Goal: Task Accomplishment & Management: Manage account settings

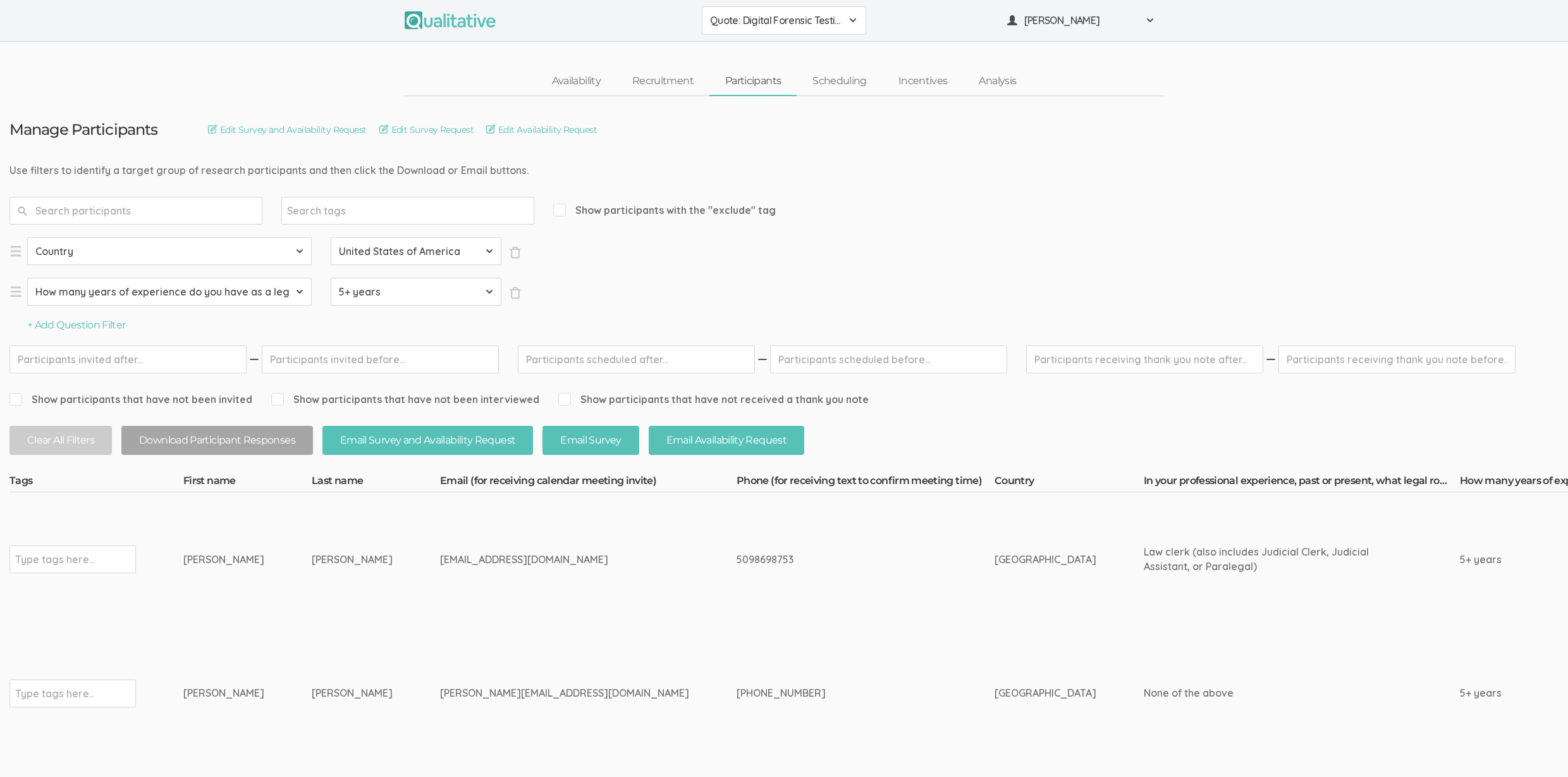
drag, startPoint x: 286, startPoint y: 558, endPoint x: 161, endPoint y: 559, distance: 125.0
copy tr "Type tags here... Kevin Ruiz"
click at [737, 579] on td "5098698753" at bounding box center [865, 559] width 258 height 134
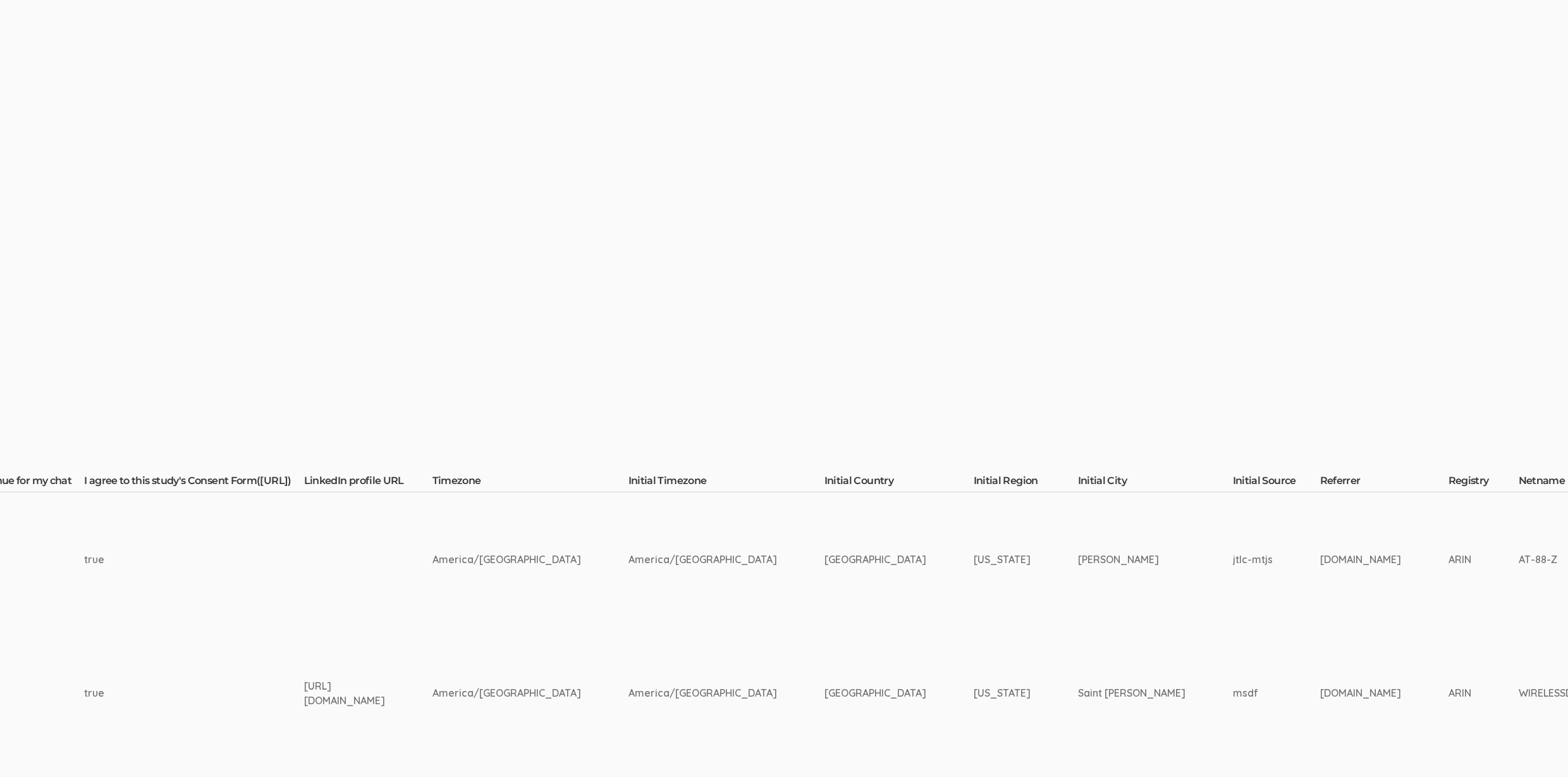
scroll to position [0, 1906]
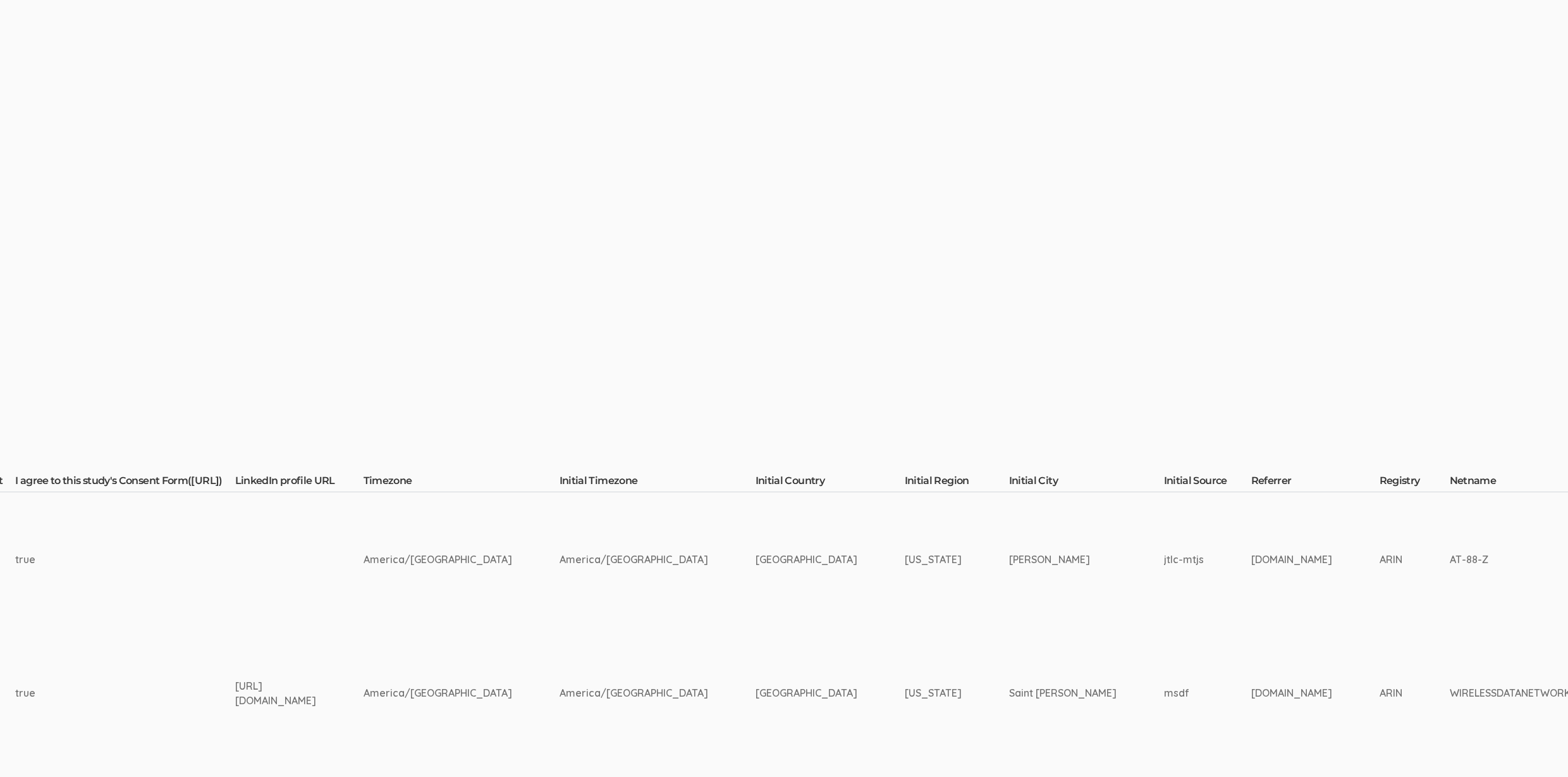
click at [1009, 554] on td "Boardman" at bounding box center [1086, 559] width 155 height 134
copy td "Boardman"
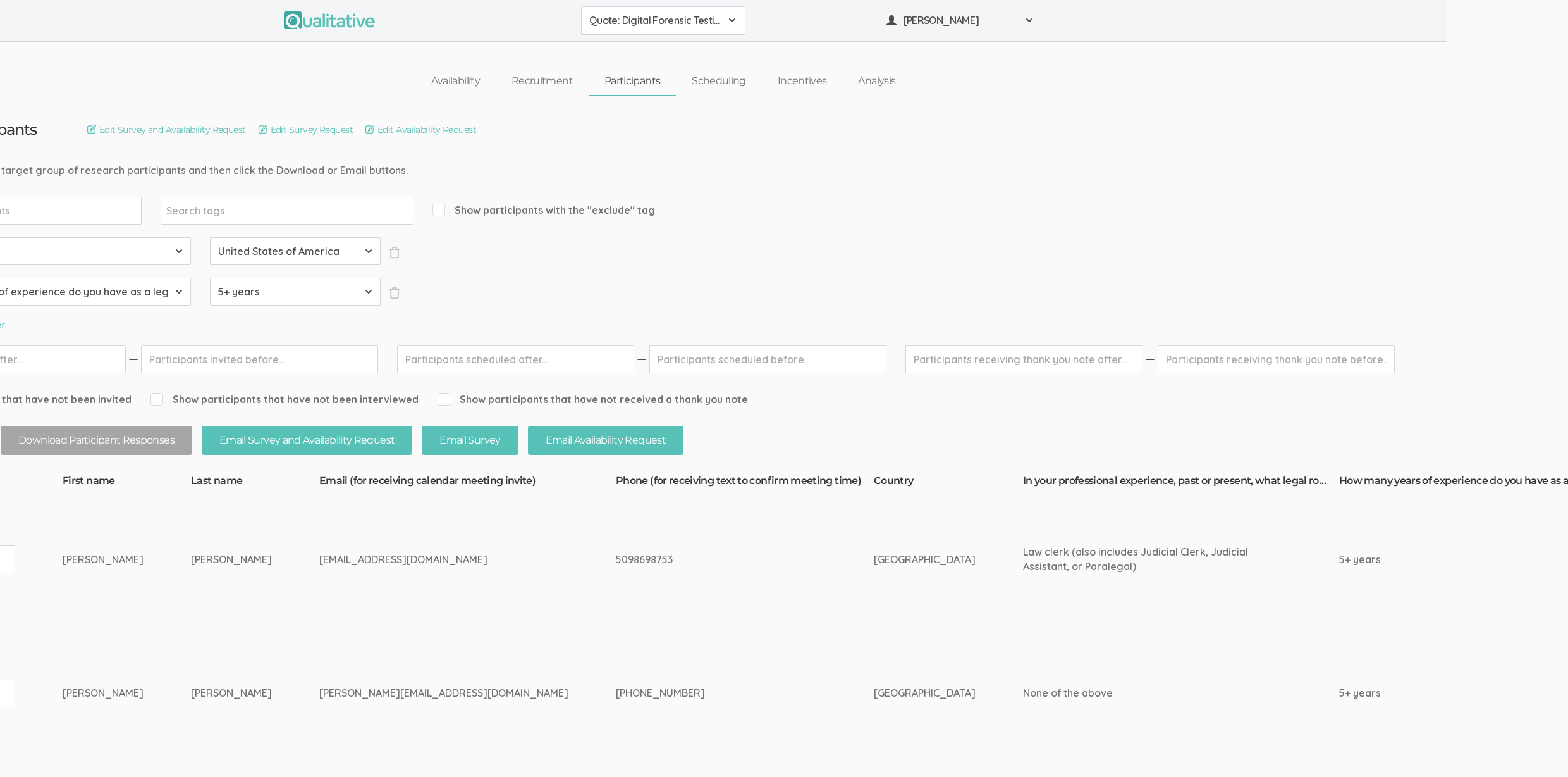
scroll to position [0, 0]
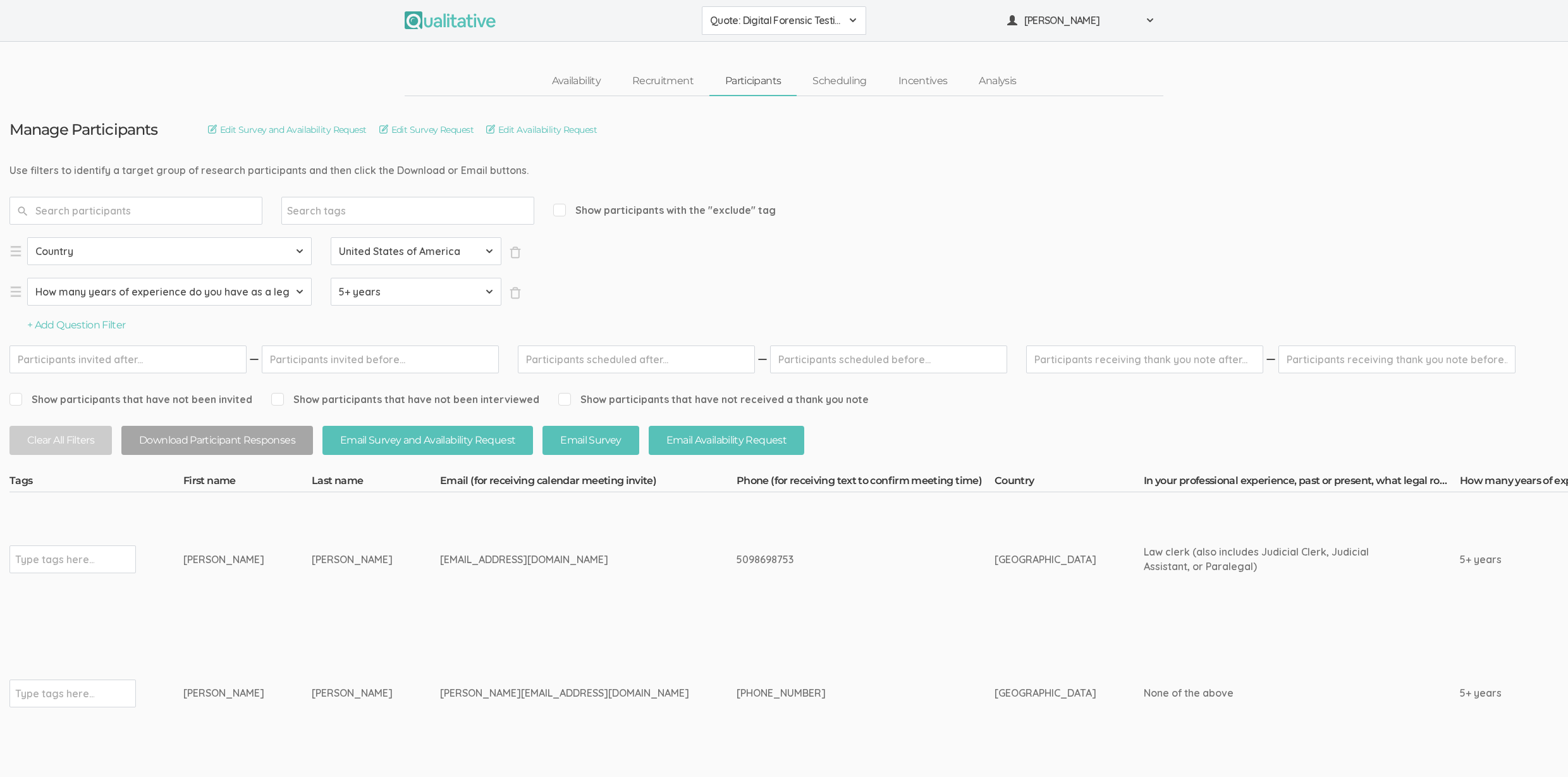
click at [69, 554] on input "text" at bounding box center [55, 558] width 79 height 16
type input "verified"
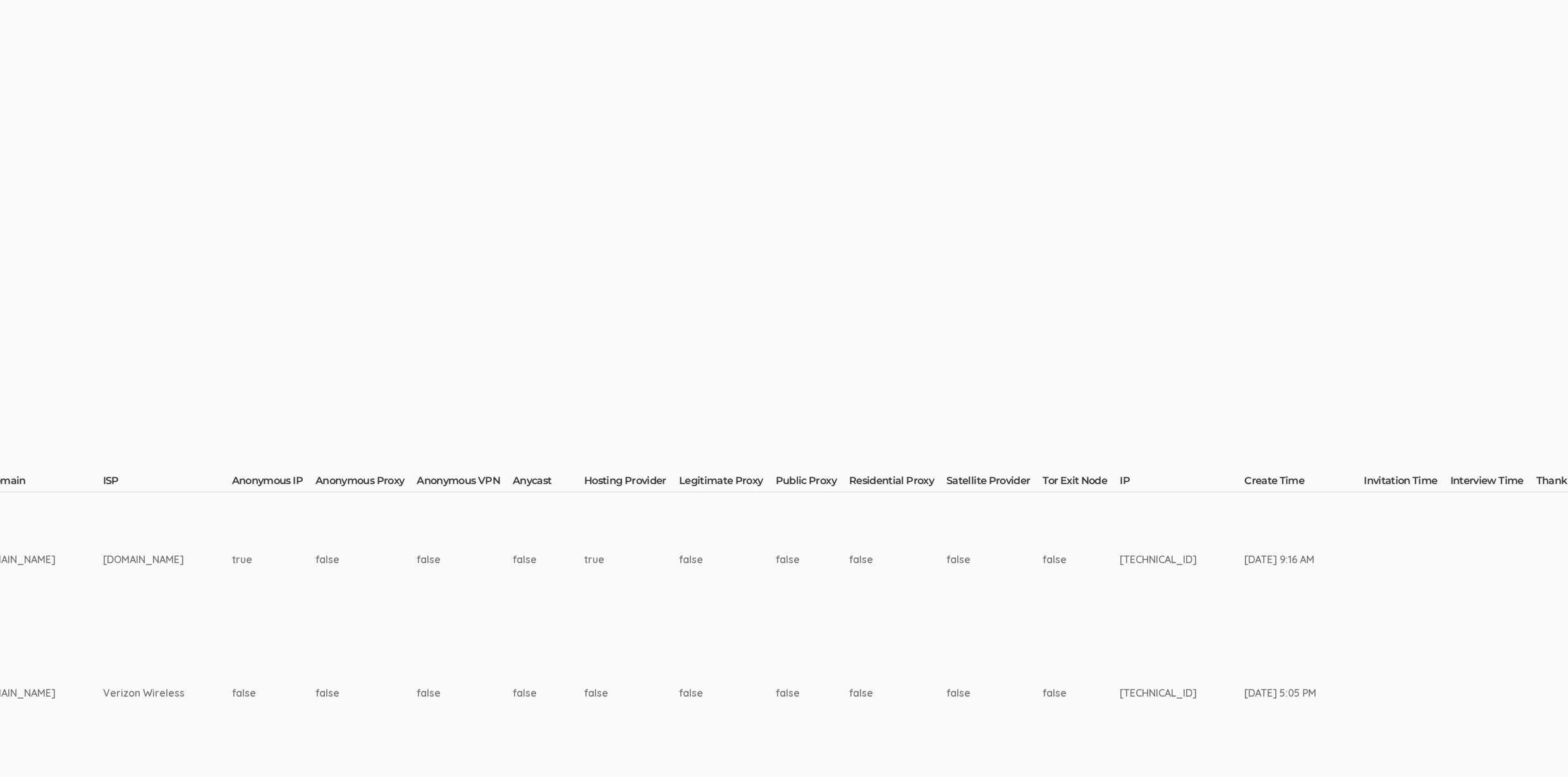
scroll to position [0, 3765]
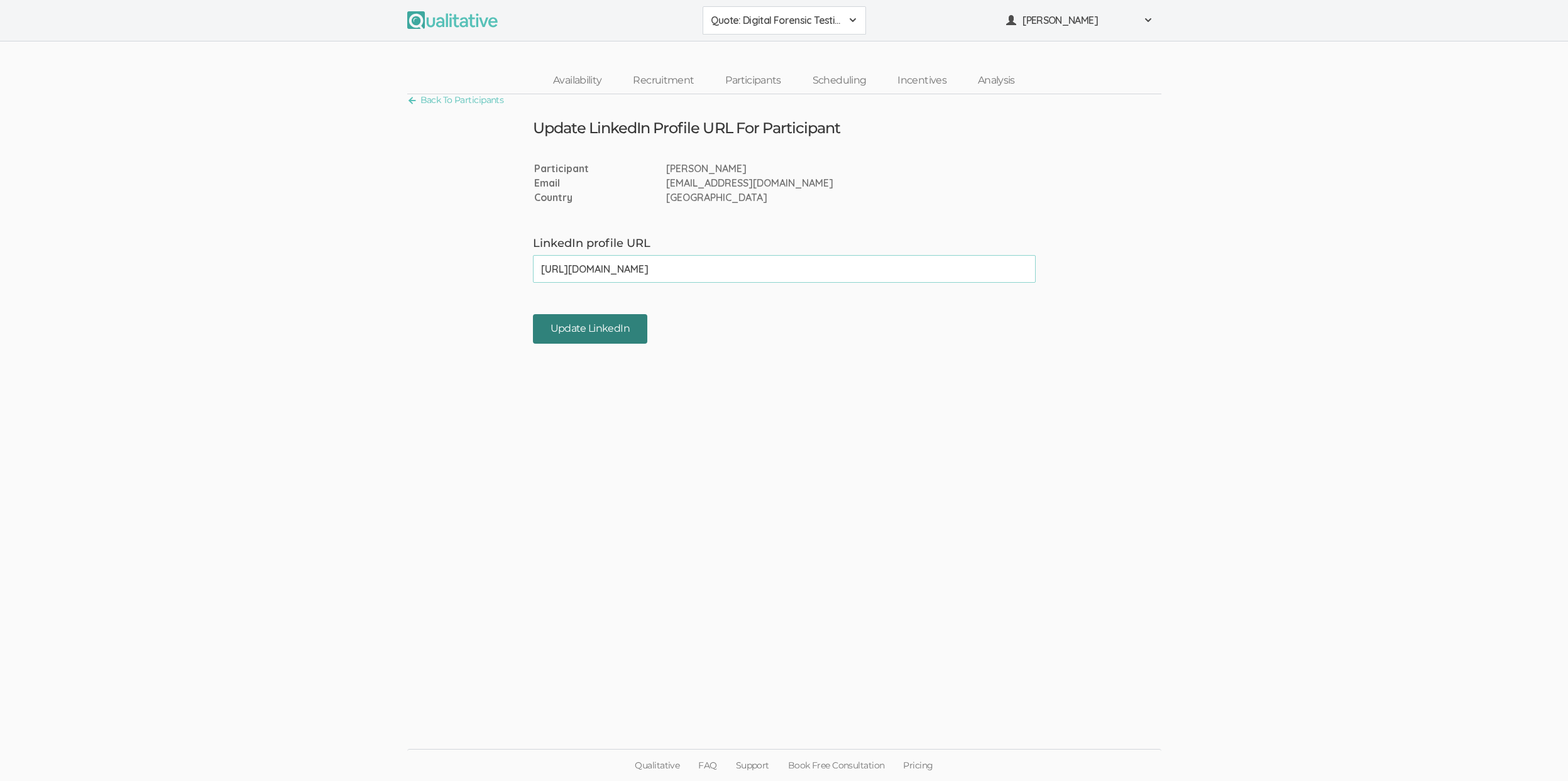
type input "[URL][DOMAIN_NAME]"
click at [609, 334] on input "Update LinkedIn" at bounding box center [590, 329] width 114 height 30
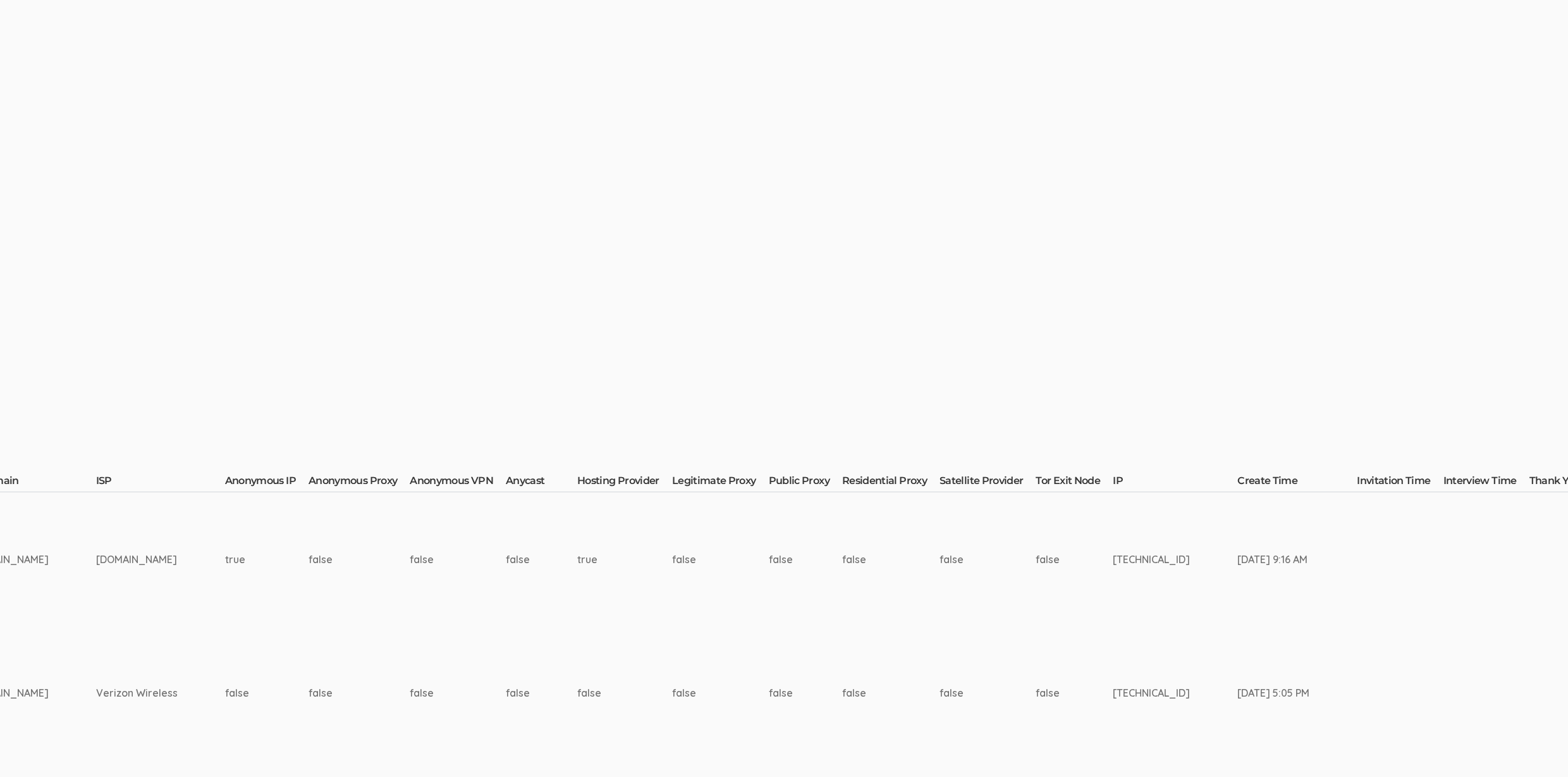
scroll to position [0, 3765]
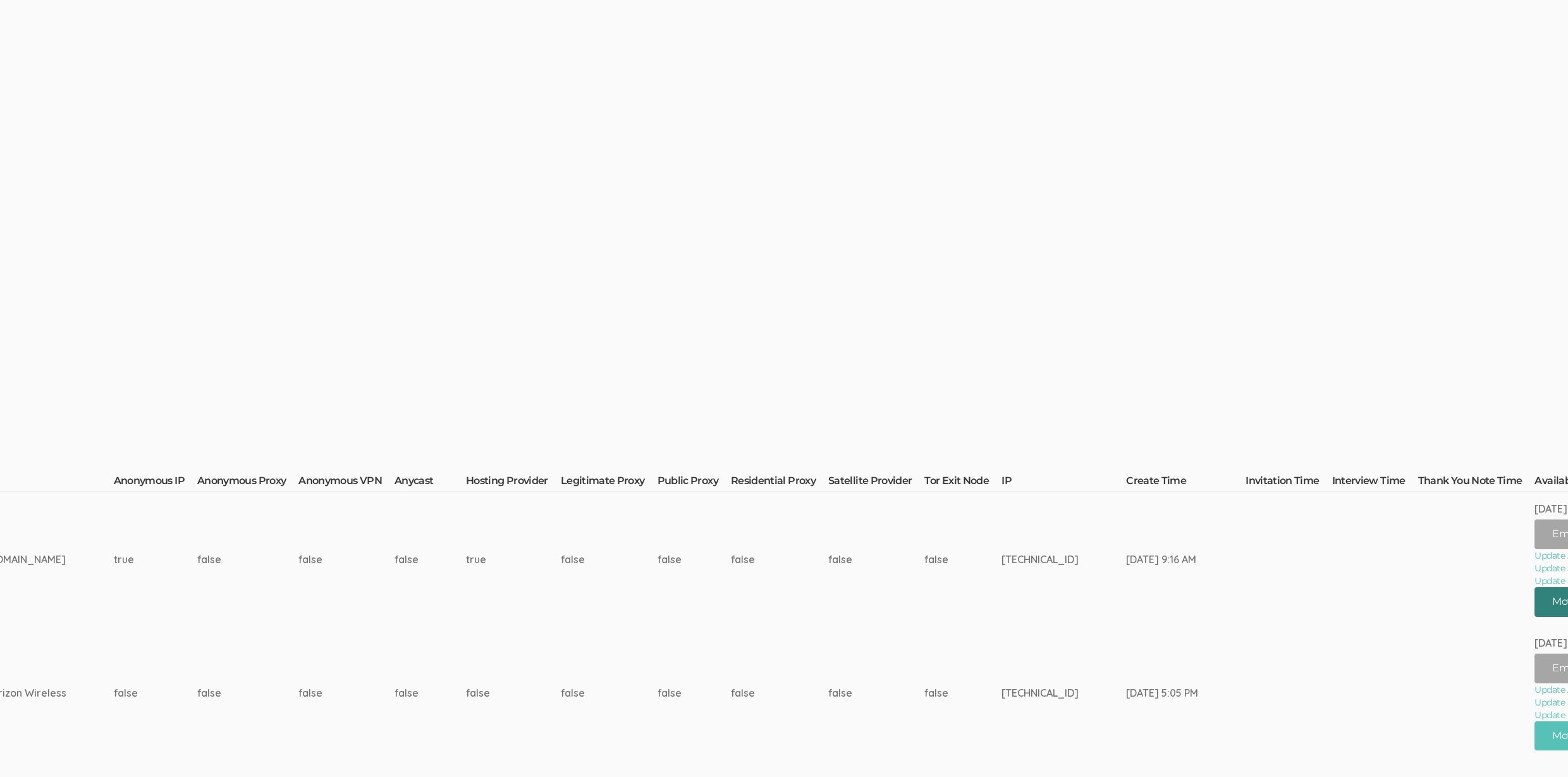
click at [1535, 608] on button "Move Participant" at bounding box center [1595, 601] width 120 height 30
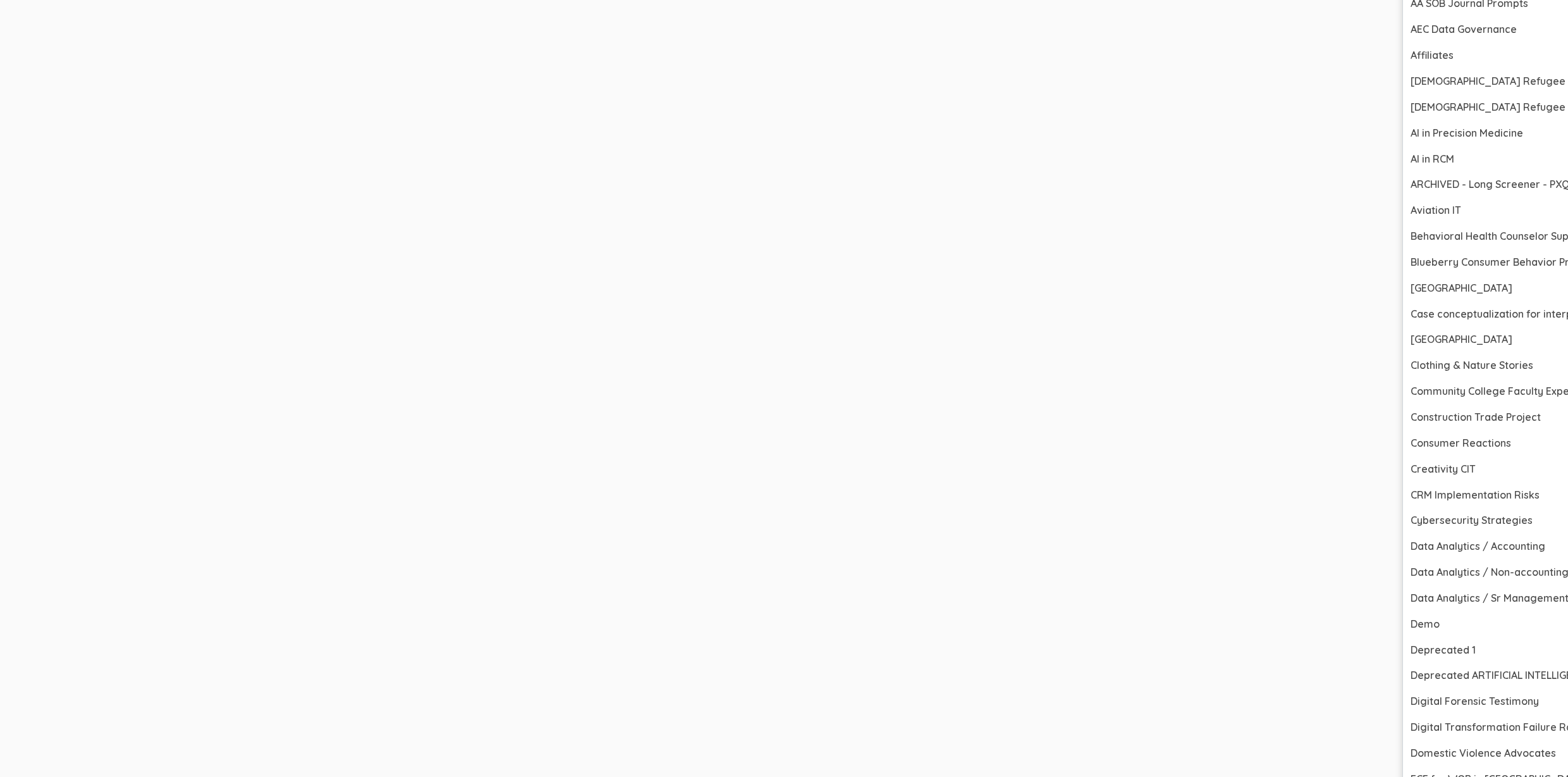
scroll to position [802, 3765]
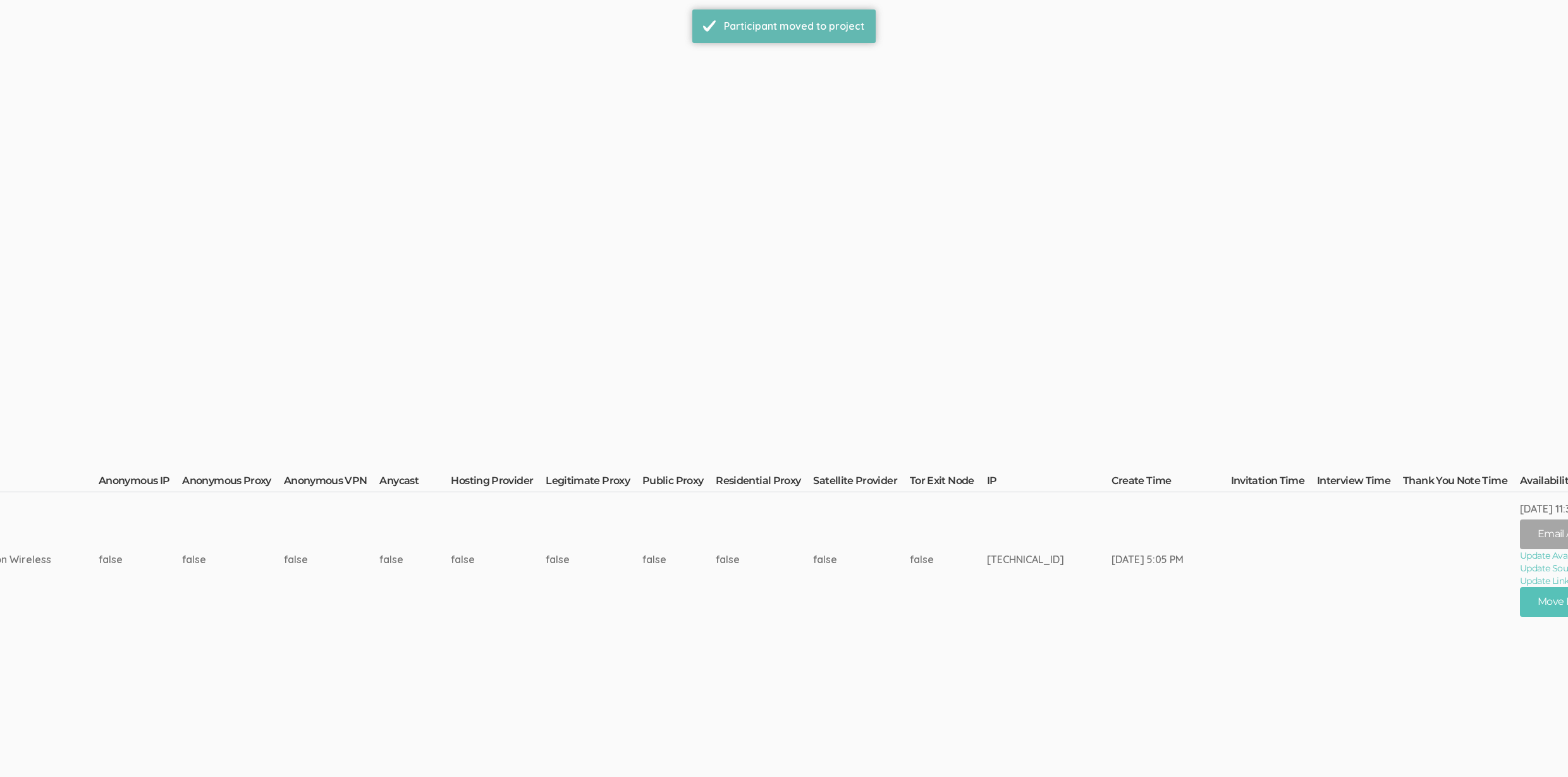
scroll to position [0, 0]
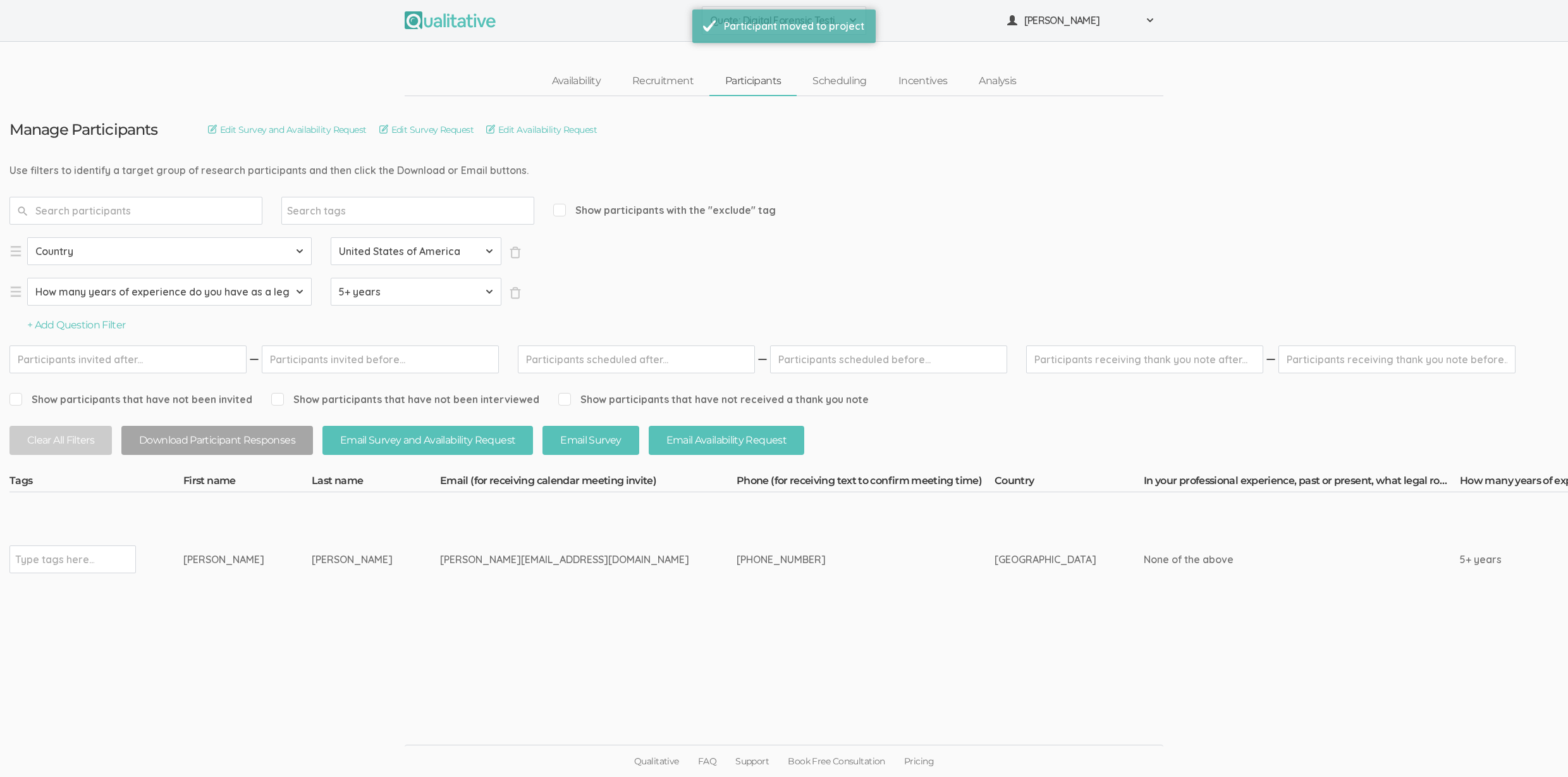
click at [737, 552] on div "715-821-2715" at bounding box center [842, 559] width 211 height 15
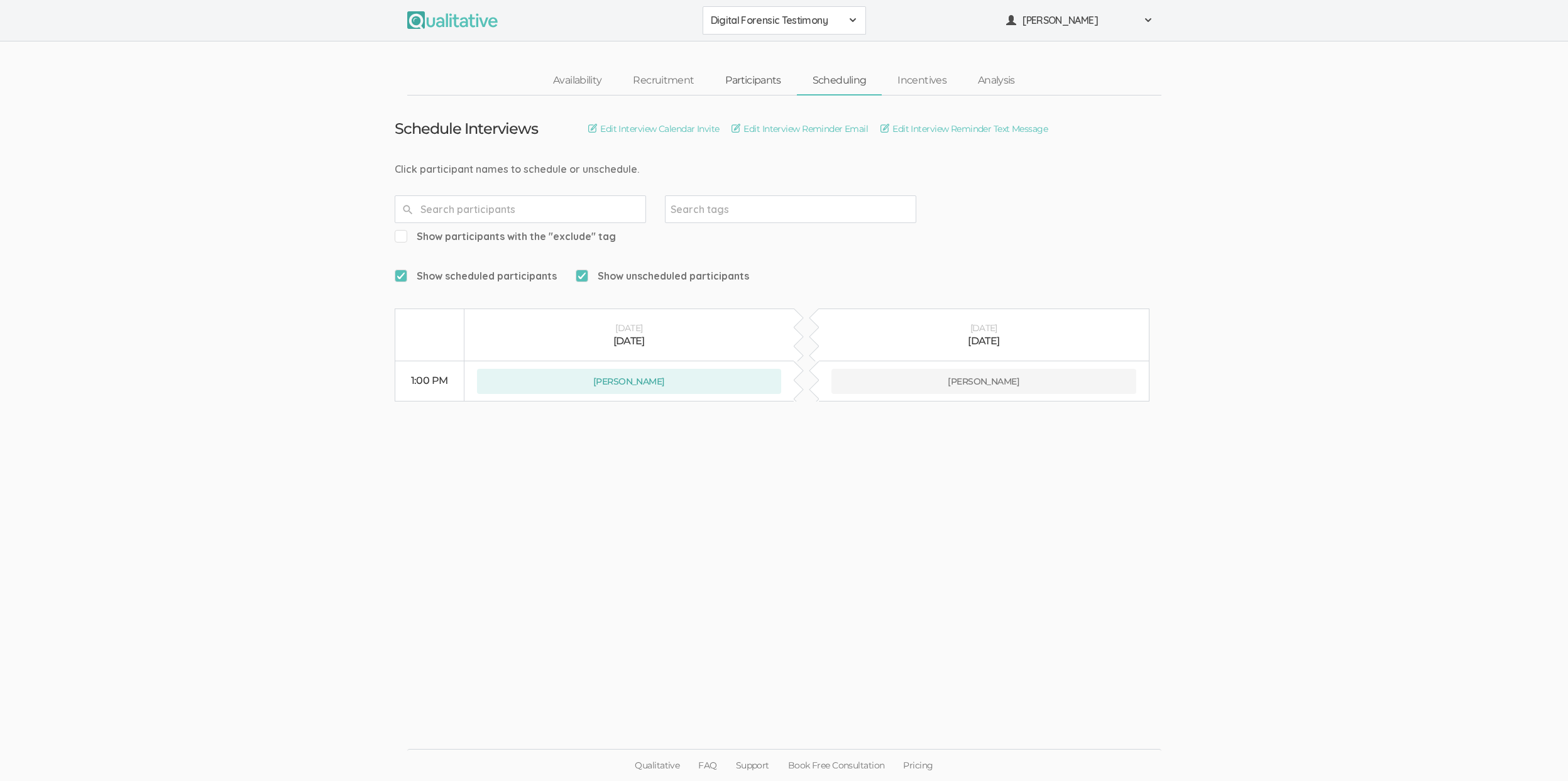
click at [761, 84] on link "Participants" at bounding box center [752, 80] width 86 height 27
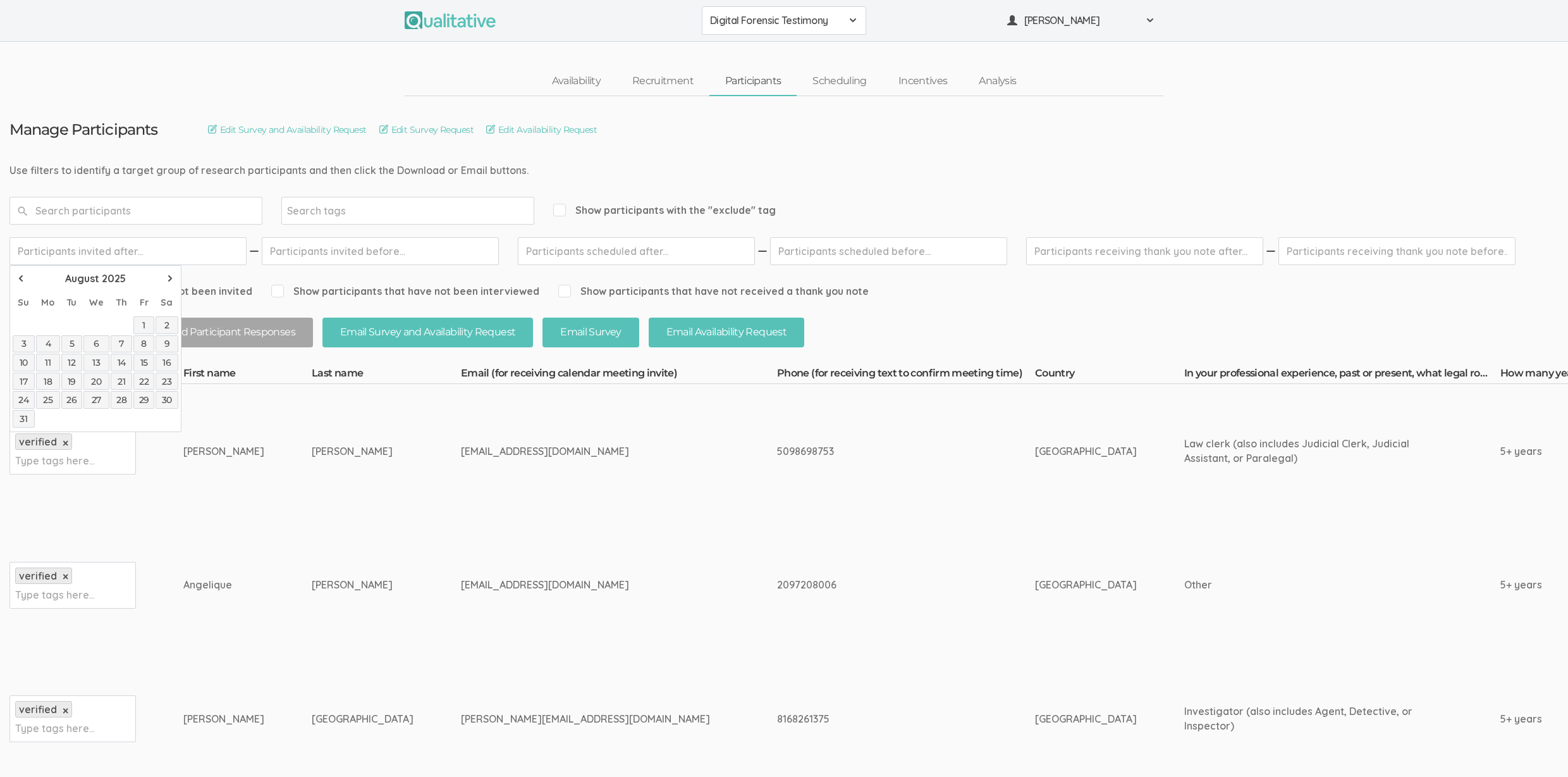
click at [855, 91] on link "Scheduling" at bounding box center [840, 81] width 86 height 27
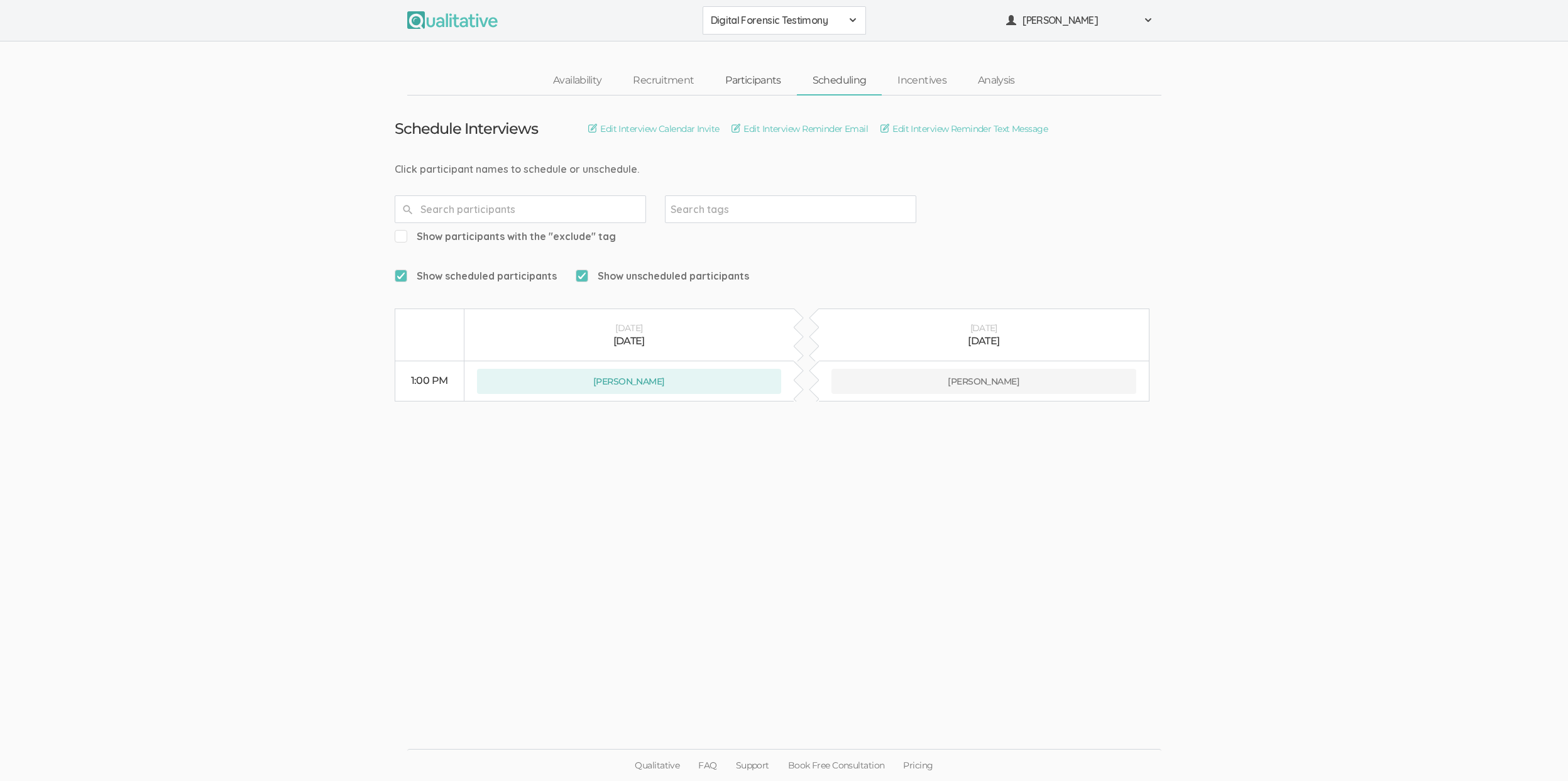
click at [784, 75] on link "Participants" at bounding box center [752, 80] width 86 height 27
